Goal: Task Accomplishment & Management: Use online tool/utility

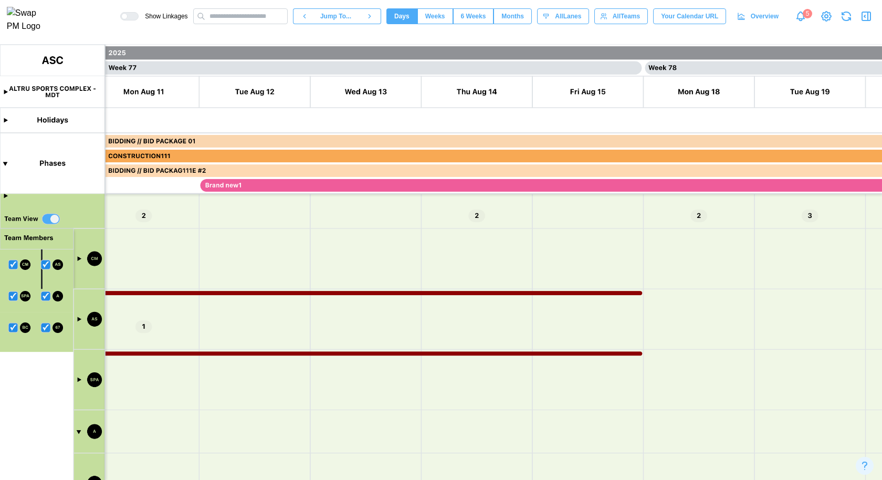
scroll to position [0, 41726]
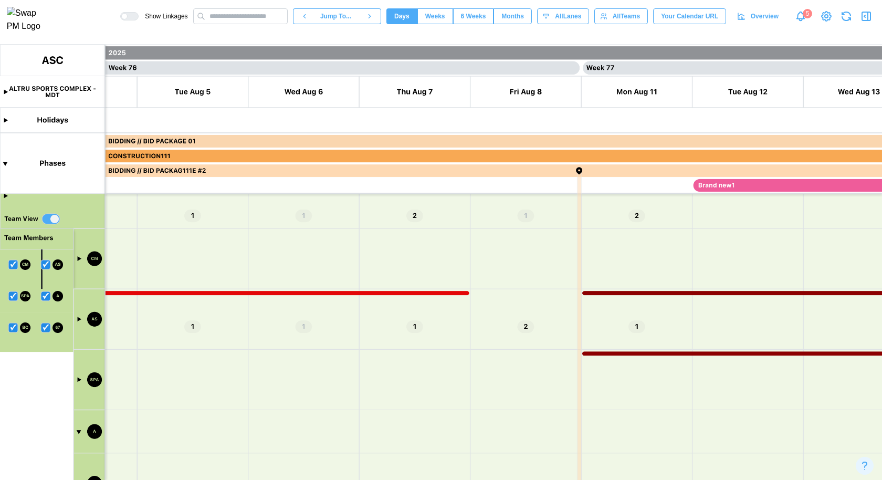
click at [78, 317] on canvas at bounding box center [441, 262] width 882 height 435
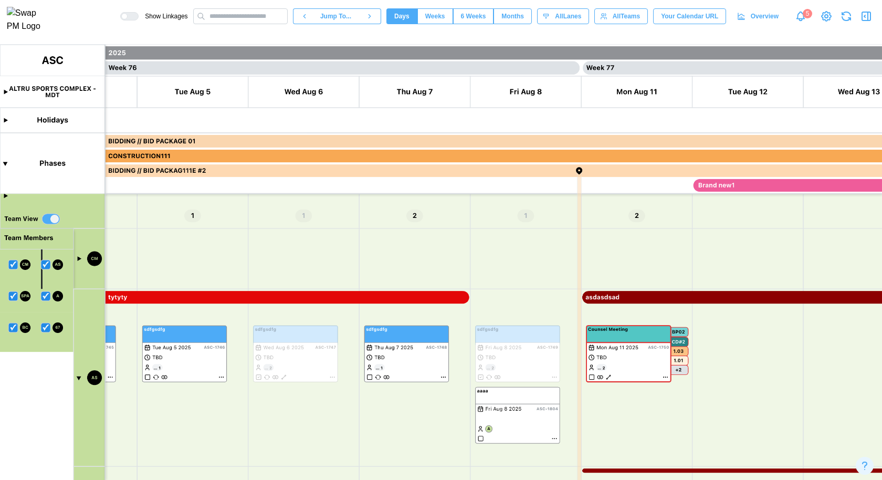
click at [78, 257] on canvas at bounding box center [441, 262] width 882 height 435
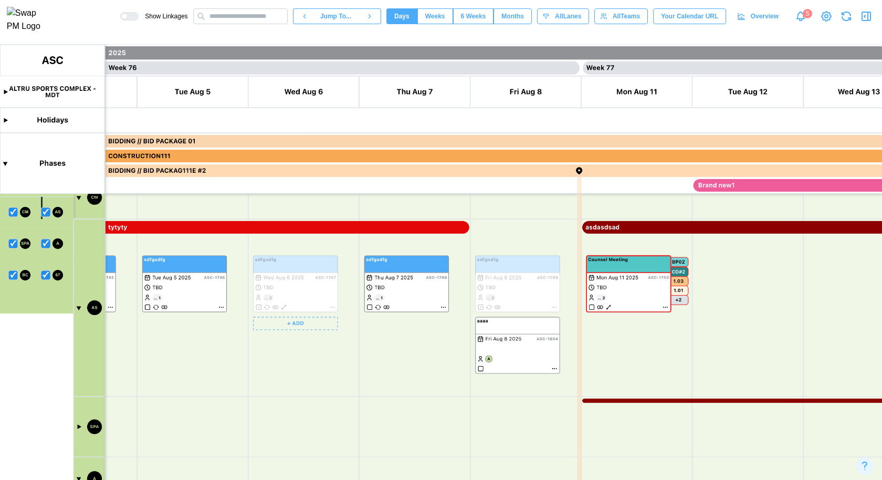
scroll to position [167, 0]
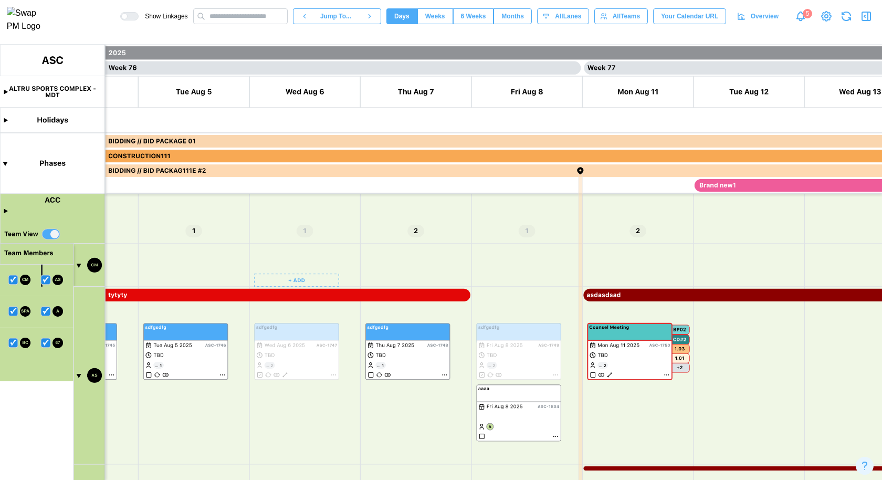
click at [303, 279] on canvas at bounding box center [441, 262] width 882 height 435
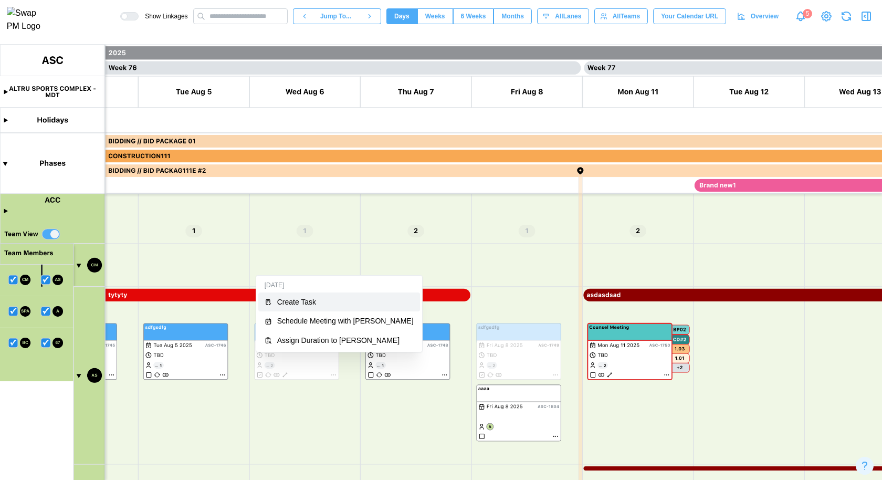
click at [310, 301] on div "Create Task" at bounding box center [345, 302] width 137 height 8
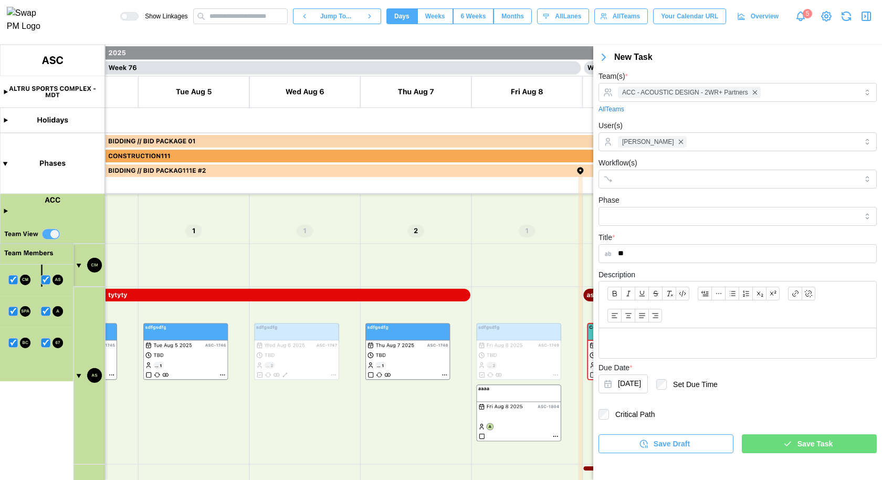
type input "***"
type input "*******"
click at [807, 449] on span "Save Task" at bounding box center [815, 444] width 35 height 18
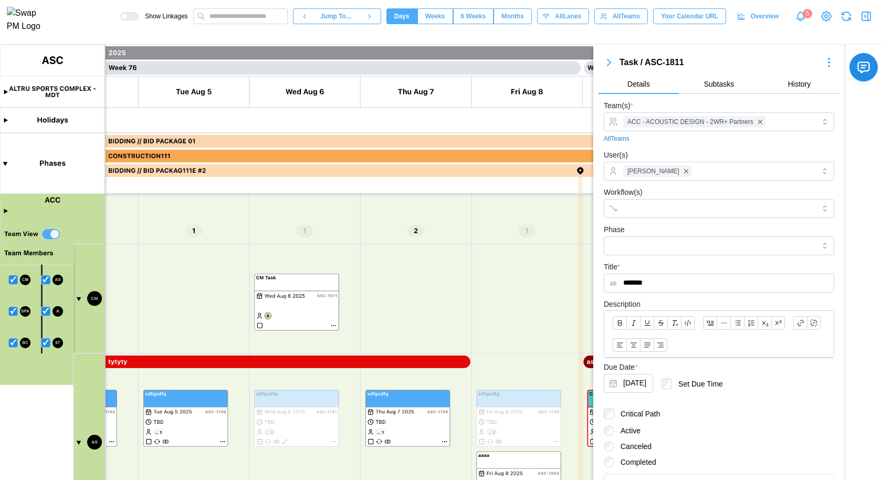
drag, startPoint x: 320, startPoint y: 275, endPoint x: 392, endPoint y: 337, distance: 94.6
click at [392, 337] on canvas at bounding box center [441, 262] width 882 height 435
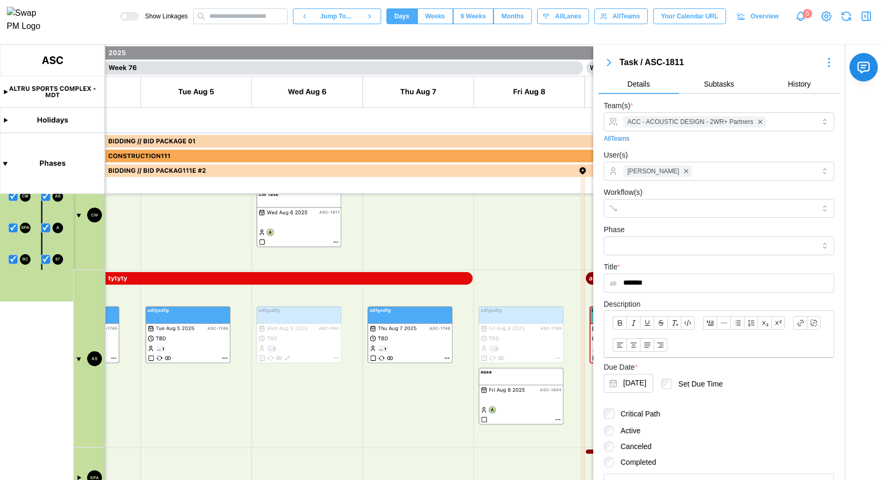
scroll to position [242, 0]
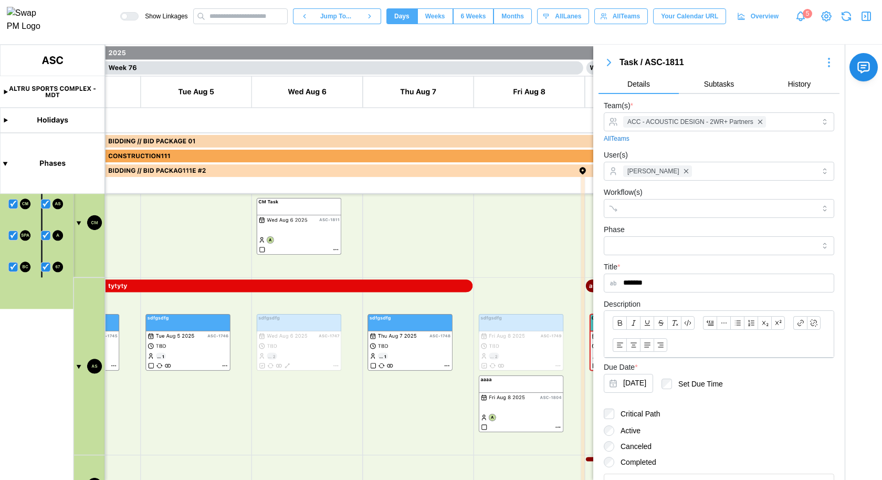
click at [311, 210] on canvas at bounding box center [441, 262] width 882 height 435
drag, startPoint x: 311, startPoint y: 210, endPoint x: 407, endPoint y: 394, distance: 207.4
click at [407, 393] on canvas at bounding box center [441, 262] width 882 height 435
click at [407, 394] on canvas at bounding box center [441, 262] width 882 height 435
click at [608, 67] on icon "button" at bounding box center [609, 62] width 13 height 13
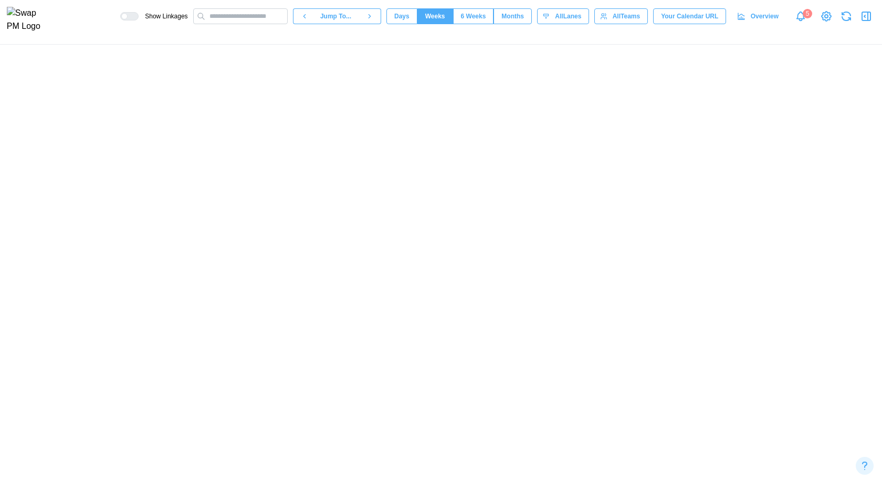
scroll to position [0, 26856]
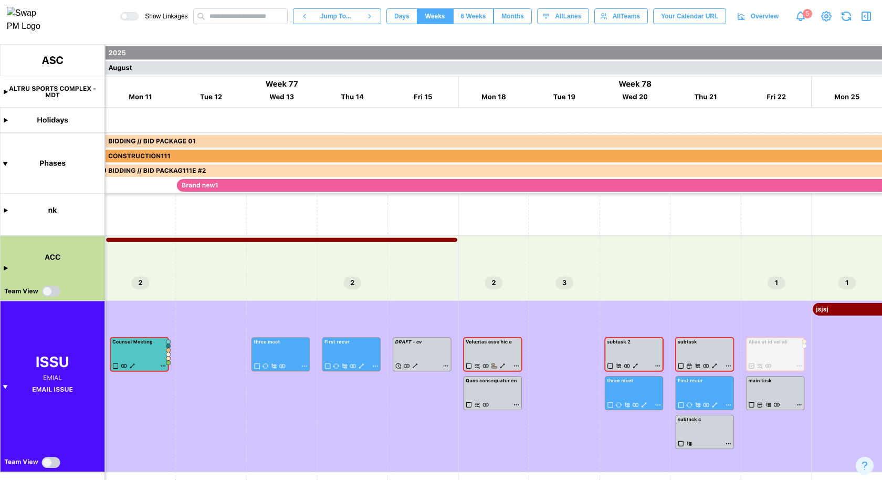
click at [52, 290] on canvas at bounding box center [441, 262] width 882 height 435
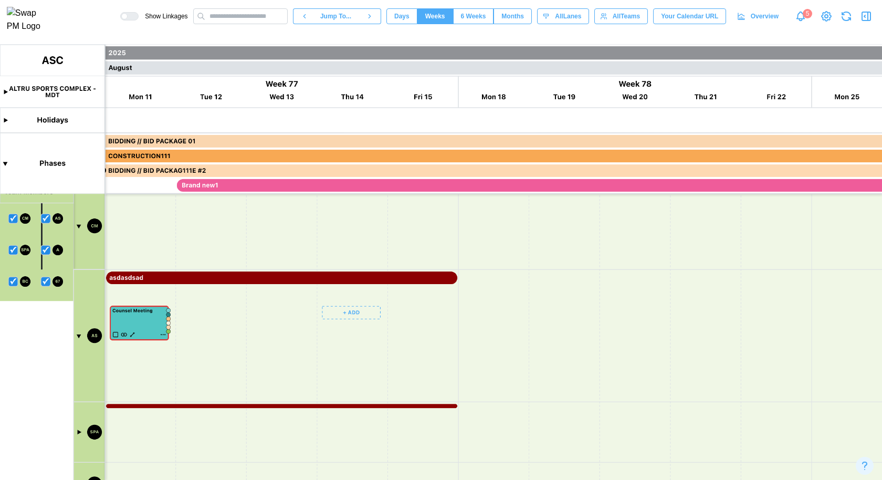
scroll to position [204, 0]
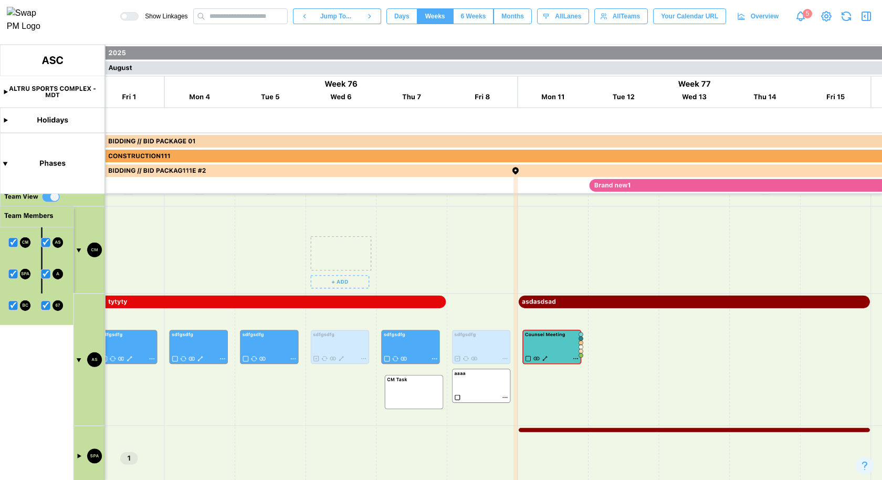
drag, startPoint x: 354, startPoint y: 250, endPoint x: 430, endPoint y: 389, distance: 159.1
click at [430, 389] on canvas at bounding box center [441, 262] width 882 height 435
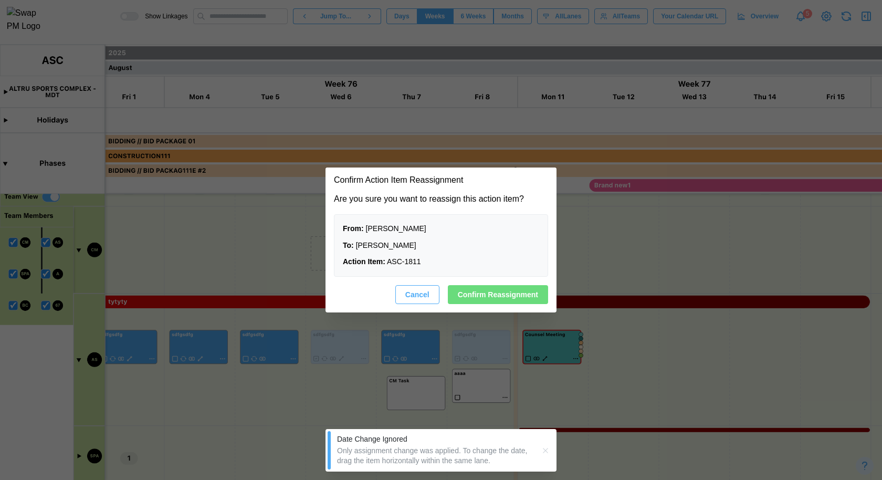
click at [477, 297] on span "Confirm Reassignment" at bounding box center [498, 295] width 80 height 18
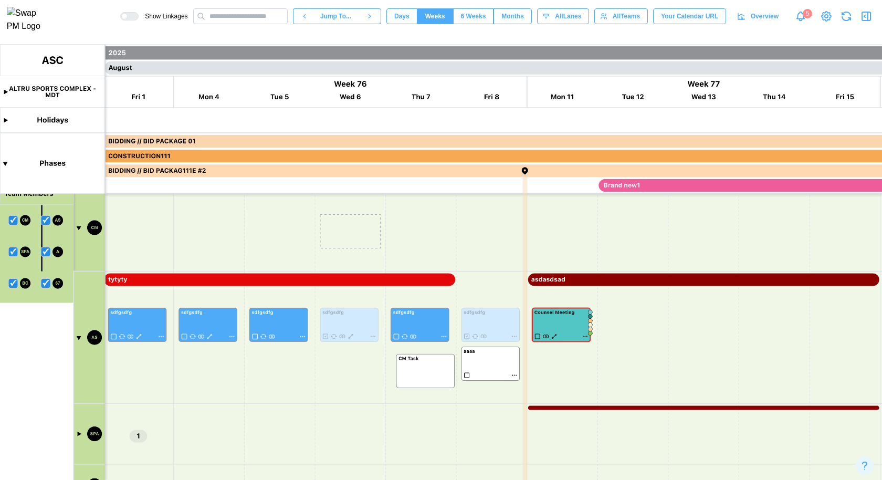
scroll to position [215, 0]
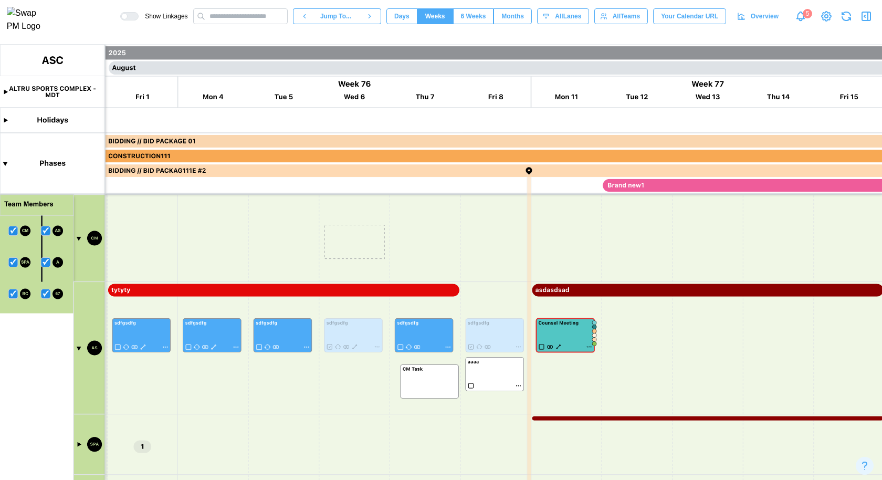
click at [850, 20] on icon "button" at bounding box center [847, 19] width 8 height 4
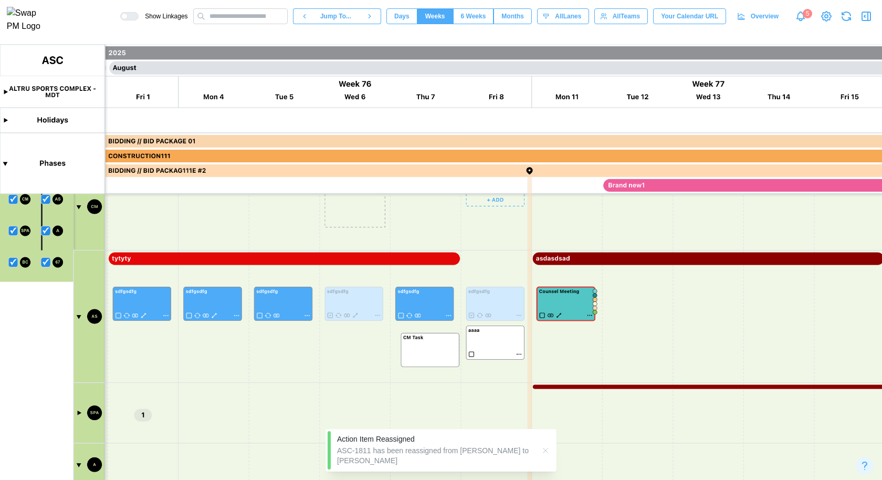
scroll to position [0, 26429]
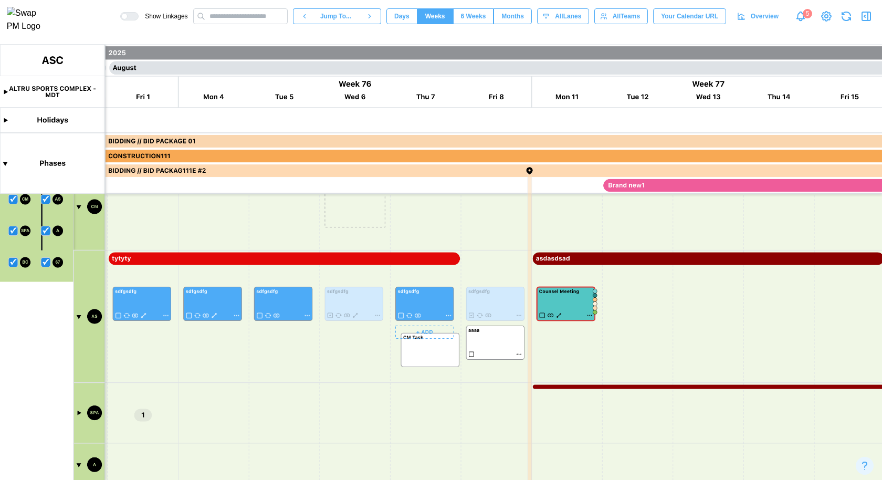
click at [449, 363] on canvas at bounding box center [441, 262] width 882 height 435
click at [851, 24] on button "button" at bounding box center [846, 16] width 15 height 15
click at [441, 341] on canvas at bounding box center [441, 262] width 882 height 435
click at [450, 365] on canvas at bounding box center [441, 262] width 882 height 435
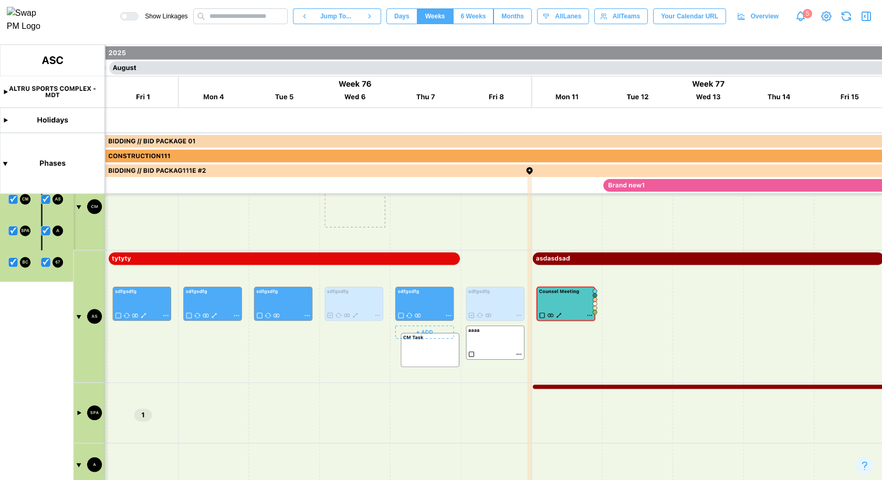
scroll to position [0, 26503]
drag, startPoint x: 450, startPoint y: 365, endPoint x: 373, endPoint y: 360, distance: 76.8
click at [373, 360] on canvas at bounding box center [441, 262] width 882 height 435
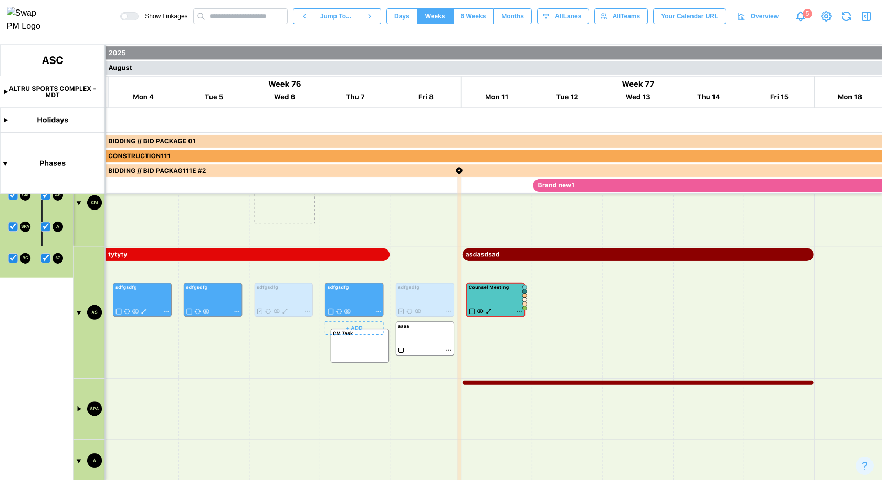
scroll to position [252, 0]
click at [373, 357] on canvas at bounding box center [441, 262] width 882 height 435
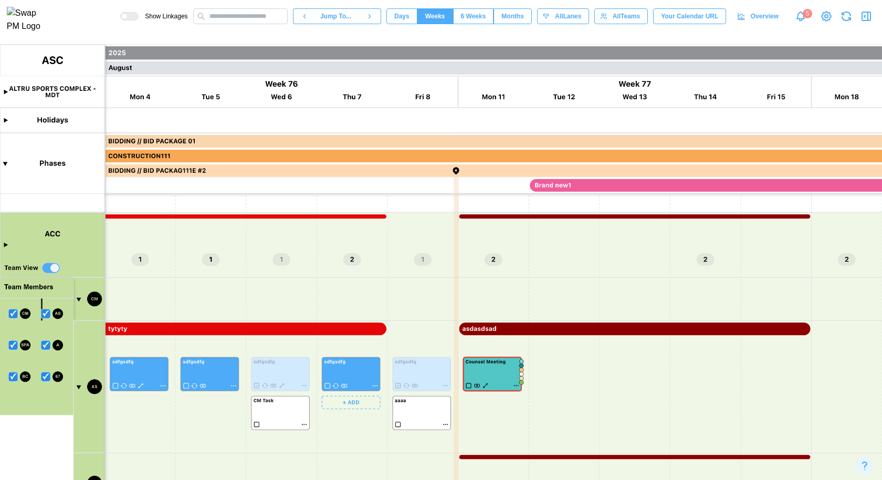
scroll to position [234, 0]
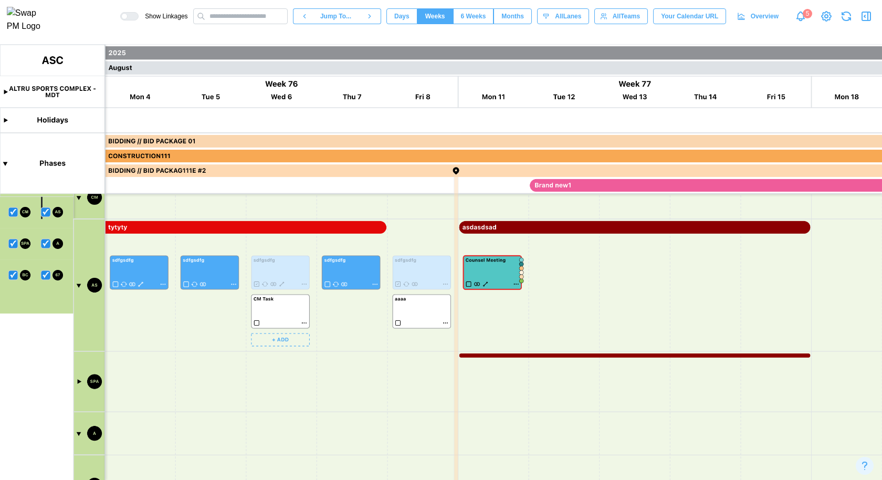
click at [306, 326] on canvas at bounding box center [441, 262] width 882 height 435
click at [304, 325] on canvas at bounding box center [441, 262] width 882 height 435
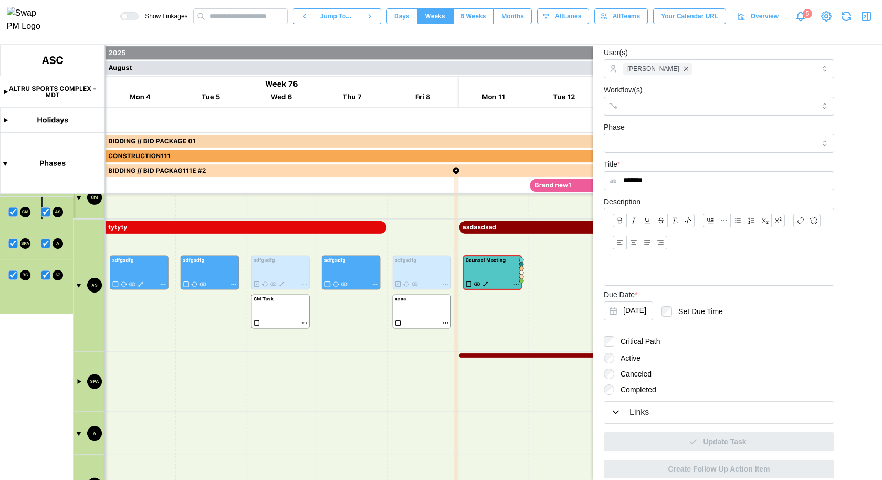
scroll to position [0, 0]
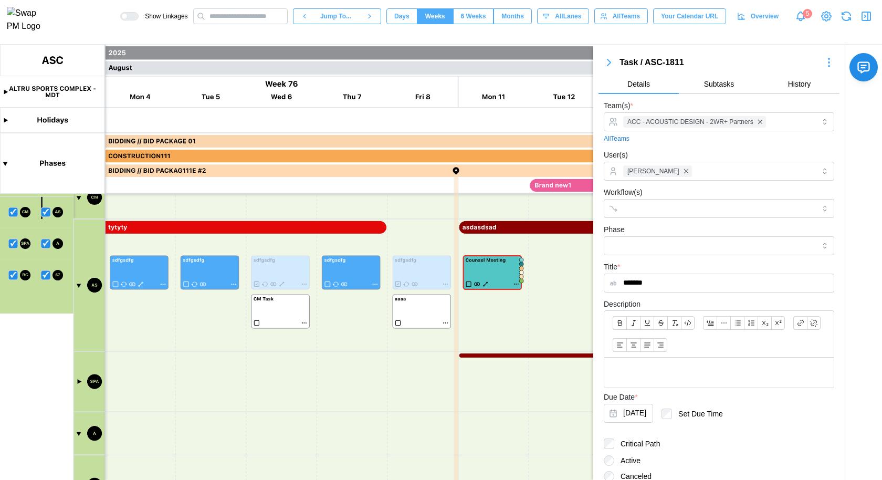
click at [612, 63] on icon "button" at bounding box center [609, 62] width 13 height 13
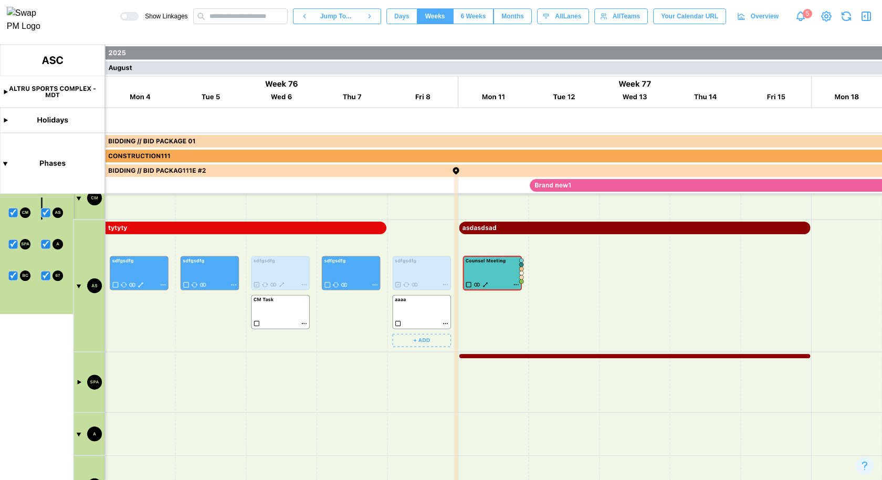
scroll to position [136, 0]
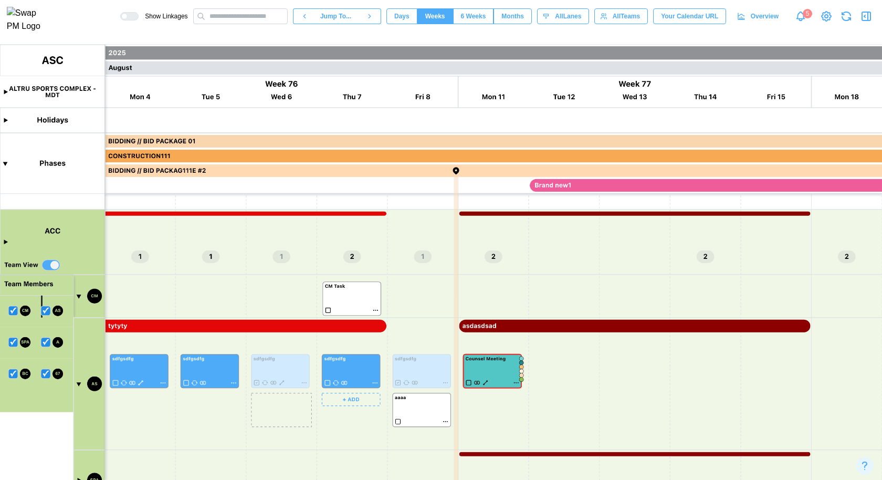
drag, startPoint x: 276, startPoint y: 411, endPoint x: 347, endPoint y: 298, distance: 133.4
click at [347, 298] on canvas at bounding box center [441, 262] width 882 height 435
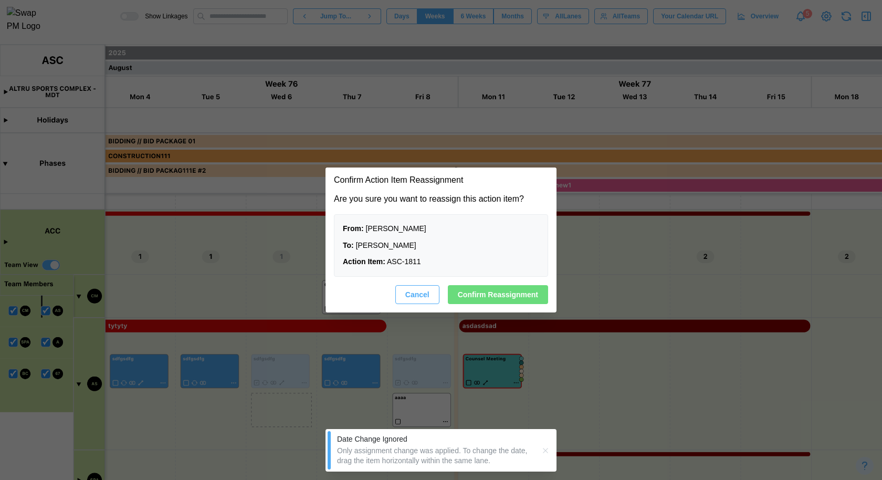
click at [506, 297] on span "Confirm Reassignment" at bounding box center [498, 295] width 80 height 18
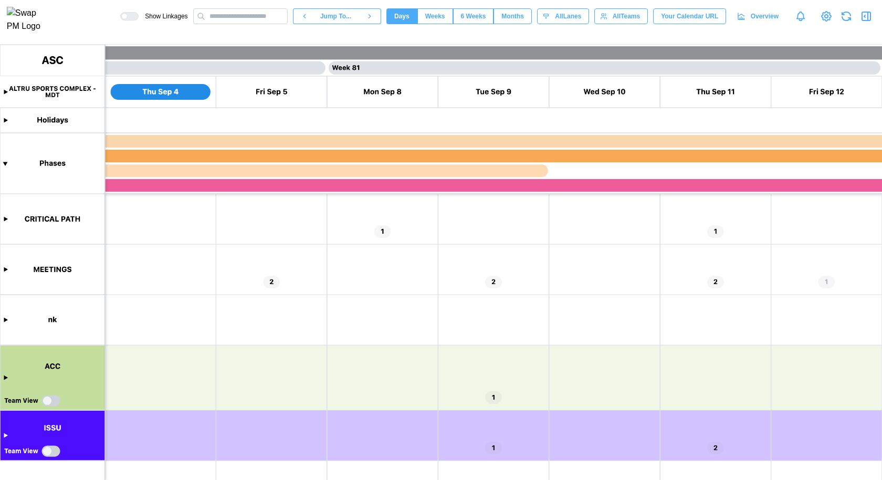
scroll to position [0, 44201]
click at [7, 379] on canvas at bounding box center [441, 262] width 882 height 435
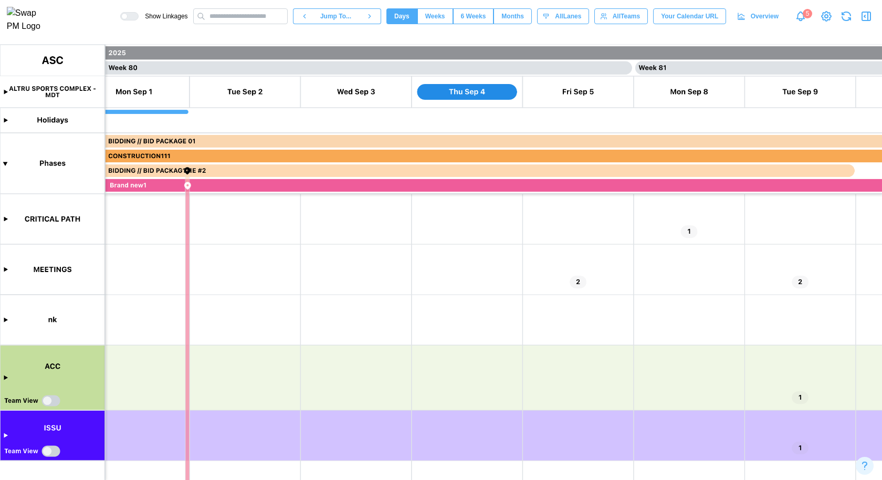
scroll to position [0, 44053]
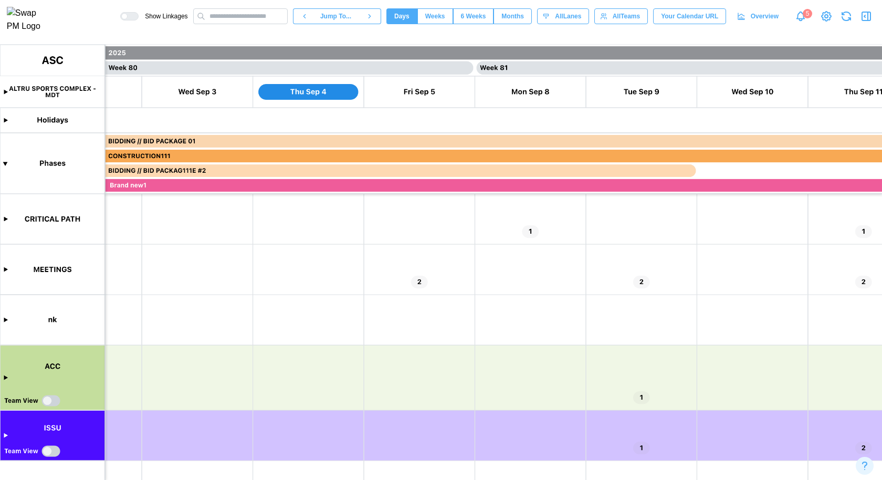
click at [53, 401] on canvas at bounding box center [441, 262] width 882 height 435
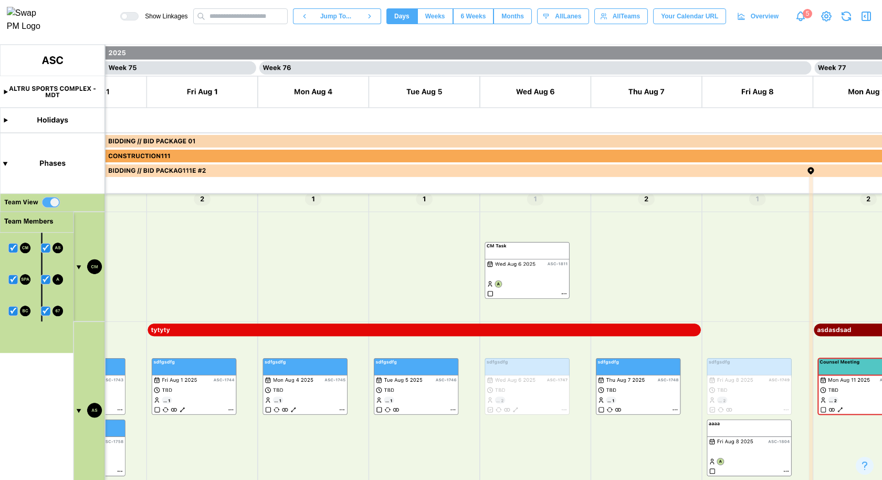
scroll to position [0, 41492]
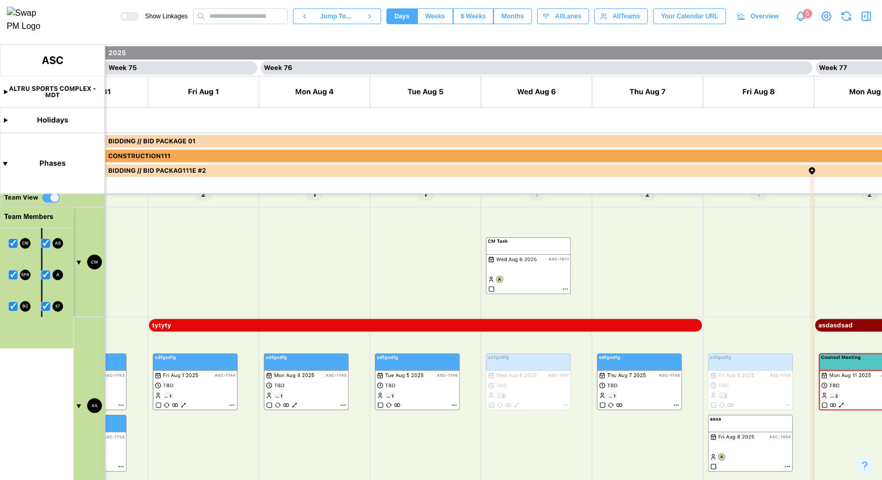
click at [433, 22] on span "Weeks" at bounding box center [435, 16] width 20 height 15
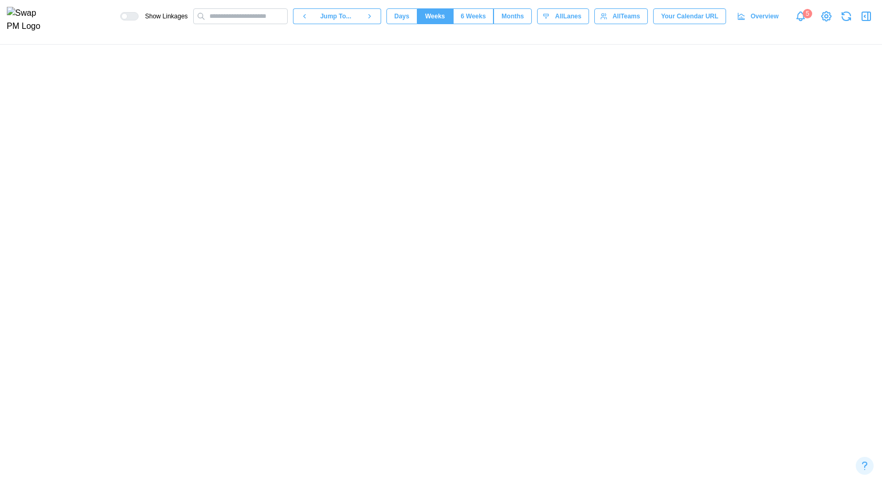
scroll to position [0, 26149]
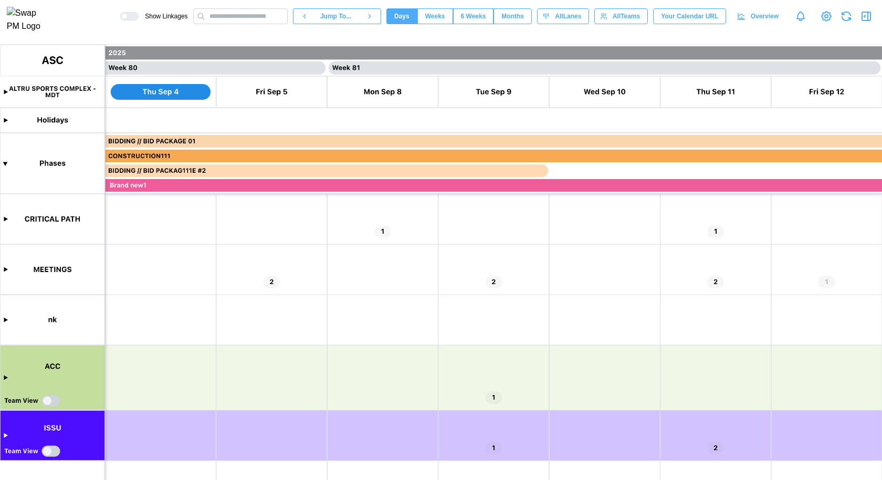
scroll to position [0, 44201]
click at [426, 19] on span "Weeks" at bounding box center [435, 16] width 20 height 15
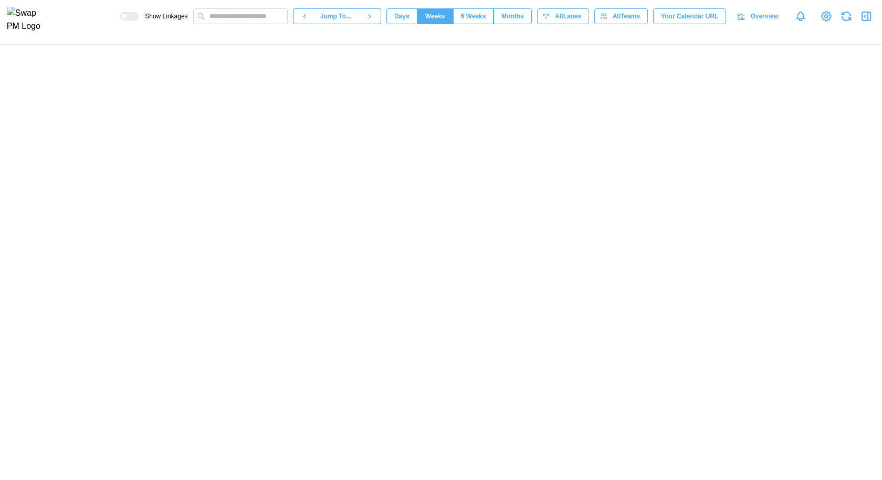
scroll to position [0, 27916]
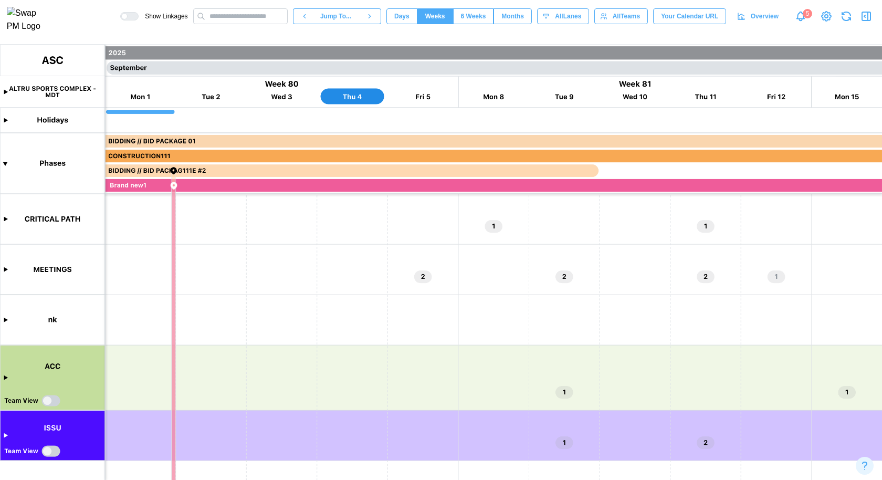
click at [54, 401] on canvas at bounding box center [441, 262] width 882 height 435
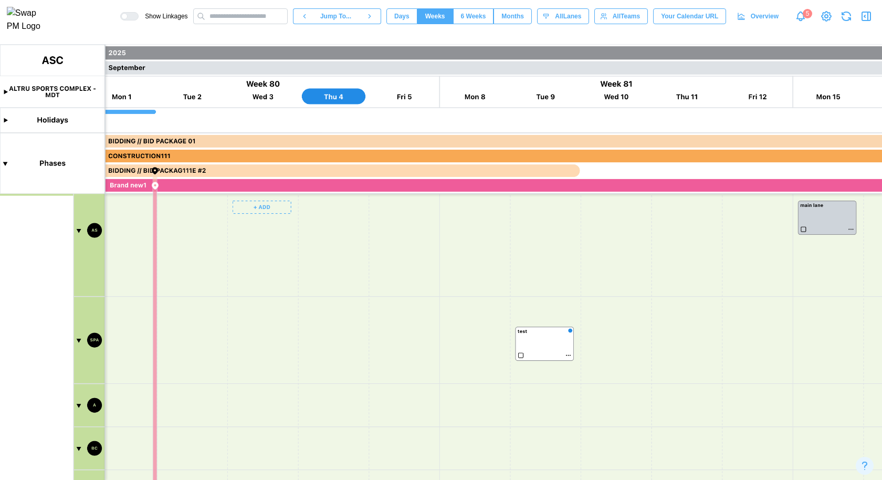
scroll to position [0, 28115]
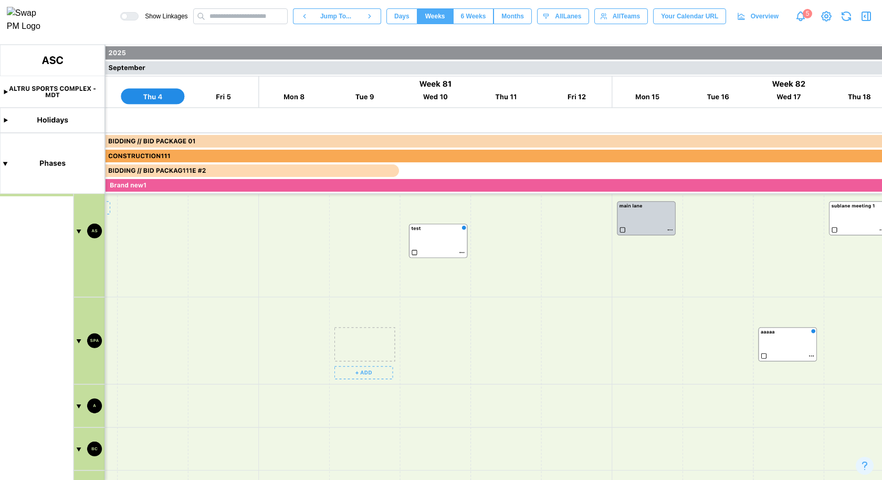
drag, startPoint x: 351, startPoint y: 332, endPoint x: 426, endPoint y: 229, distance: 127.6
click at [426, 229] on canvas at bounding box center [441, 262] width 882 height 435
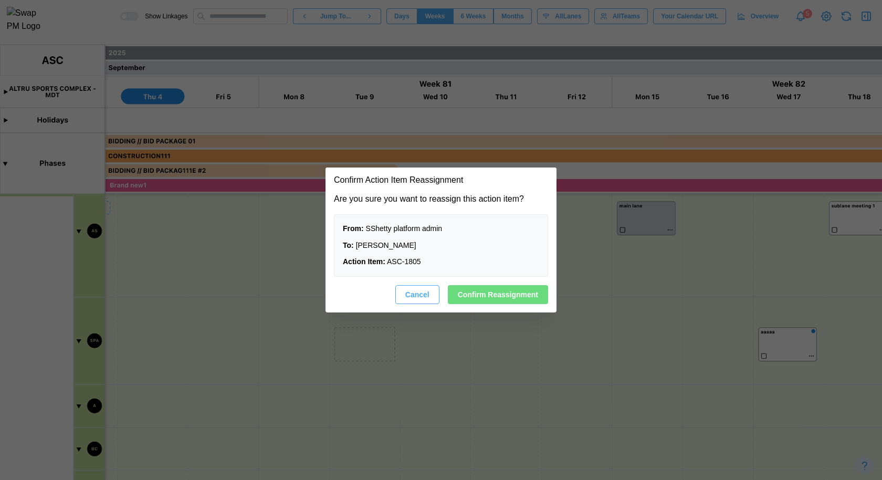
click at [432, 290] on button "Cancel" at bounding box center [418, 294] width 44 height 19
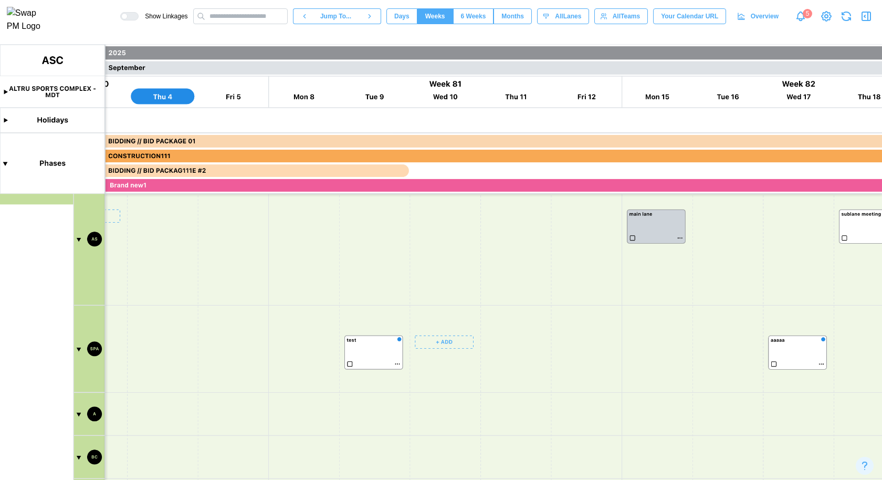
scroll to position [0, 28104]
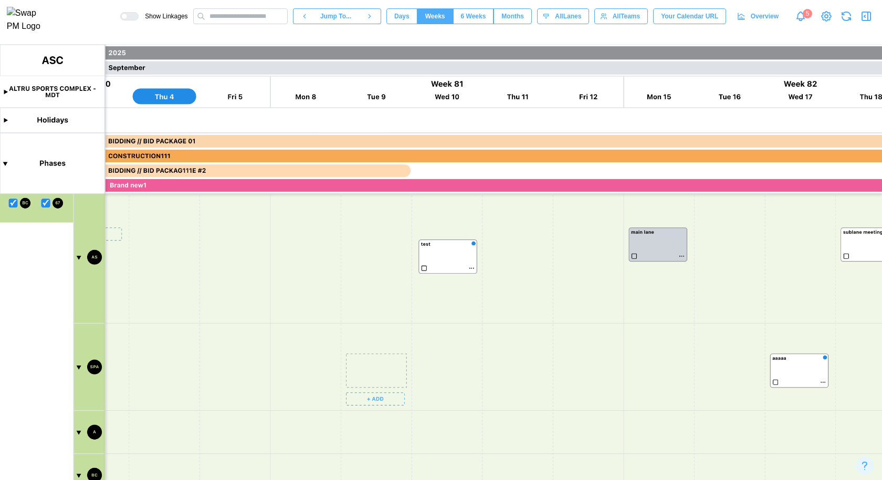
drag, startPoint x: 368, startPoint y: 362, endPoint x: 441, endPoint y: 247, distance: 136.1
click at [441, 247] on canvas at bounding box center [441, 262] width 882 height 435
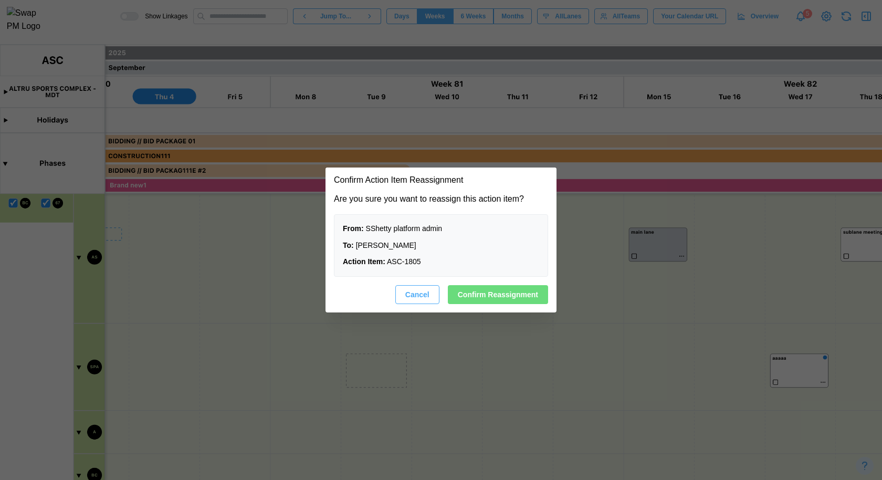
click at [422, 287] on span "Cancel" at bounding box center [418, 295] width 24 height 18
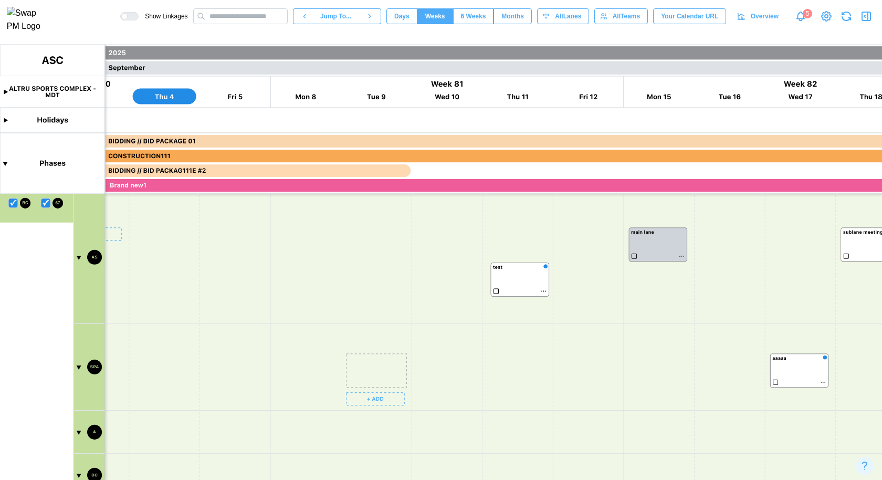
drag, startPoint x: 382, startPoint y: 378, endPoint x: 527, endPoint y: 287, distance: 171.4
click at [527, 287] on canvas at bounding box center [441, 262] width 882 height 435
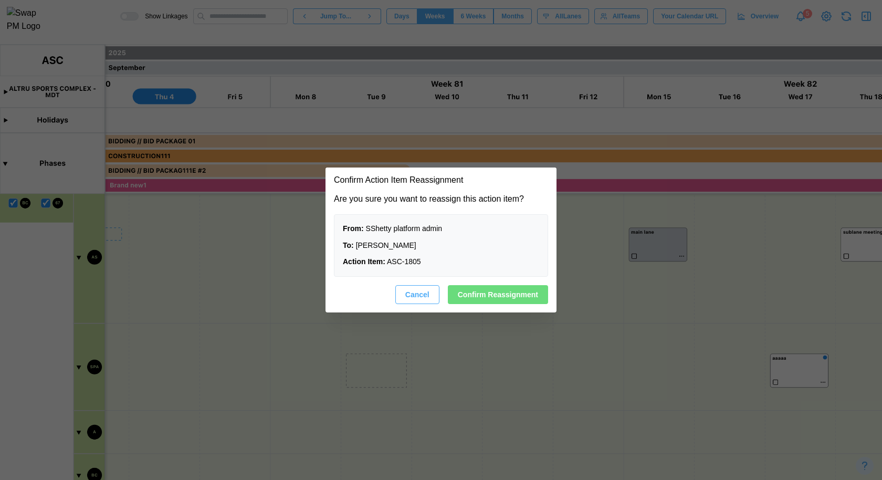
click at [424, 295] on span "Cancel" at bounding box center [418, 295] width 24 height 18
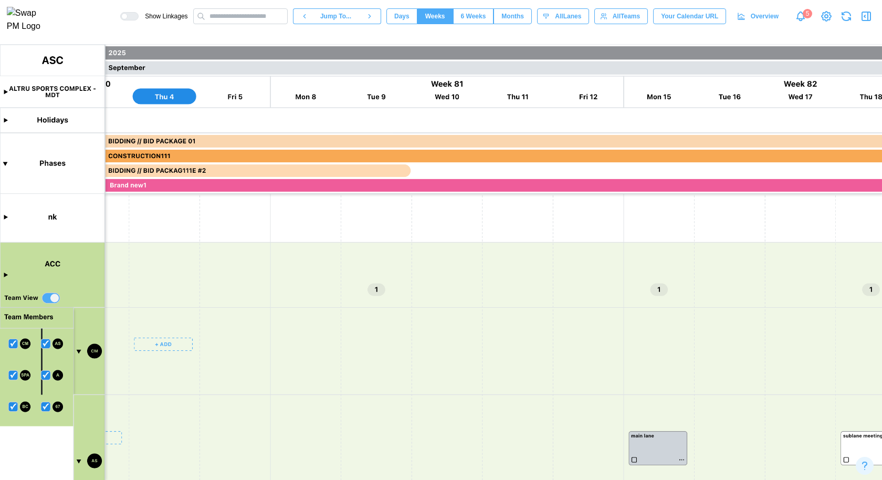
scroll to position [80, 0]
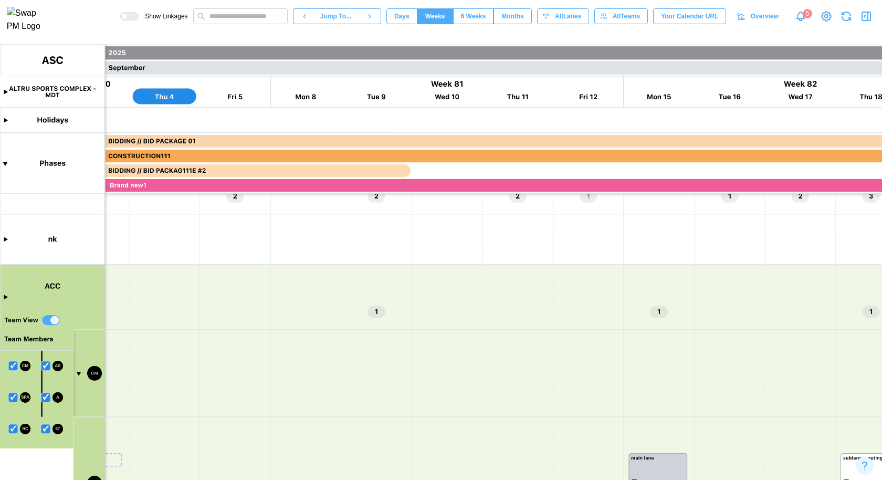
click at [4, 297] on canvas at bounding box center [441, 262] width 882 height 435
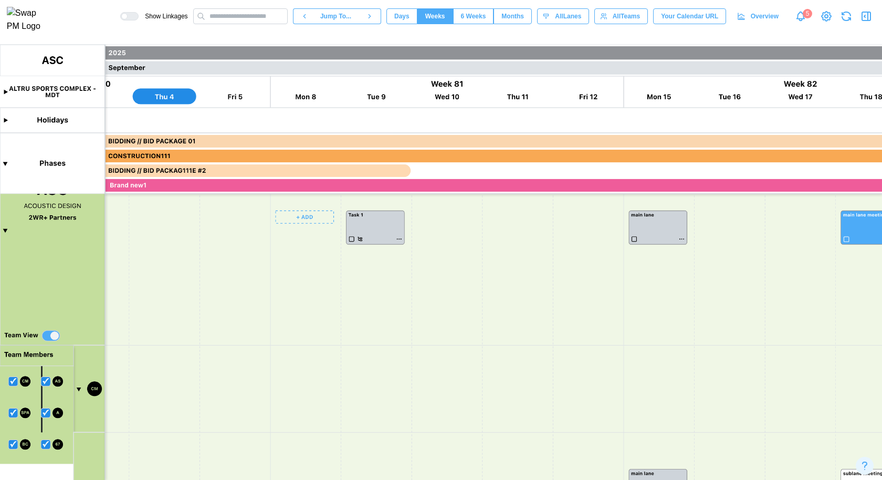
scroll to position [0, 28103]
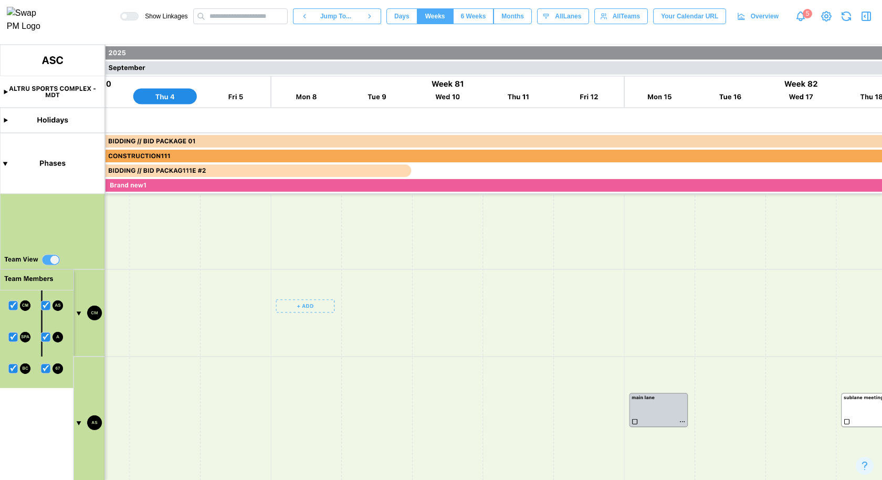
click at [320, 308] on canvas at bounding box center [441, 262] width 882 height 435
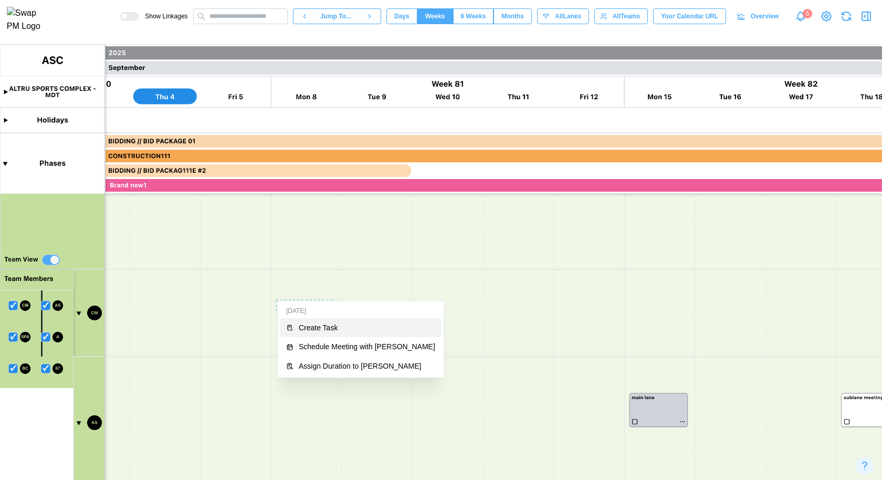
click at [323, 328] on div "Create Task" at bounding box center [367, 328] width 137 height 8
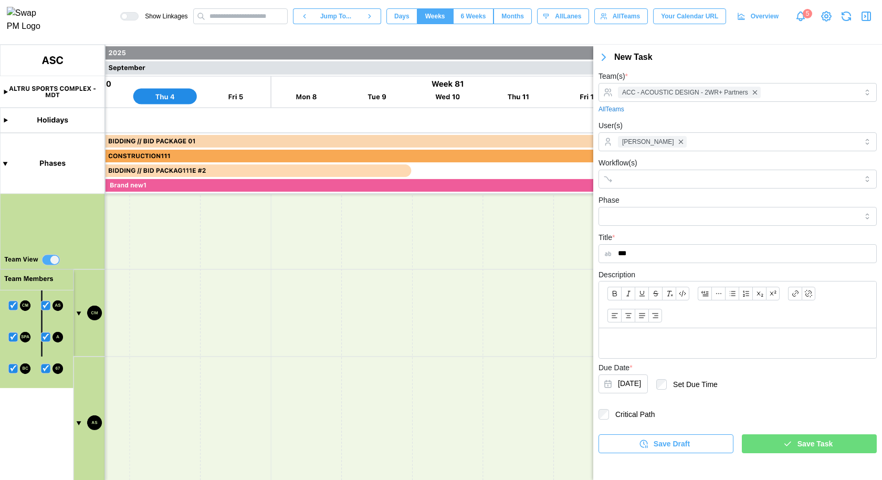
type input "***"
click at [784, 441] on icon "button" at bounding box center [787, 443] width 9 height 9
